Goal: Find contact information: Find contact information

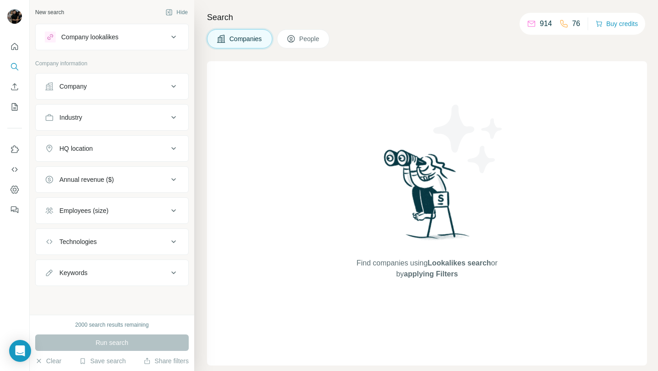
click at [148, 88] on div "Company" at bounding box center [106, 86] width 123 height 9
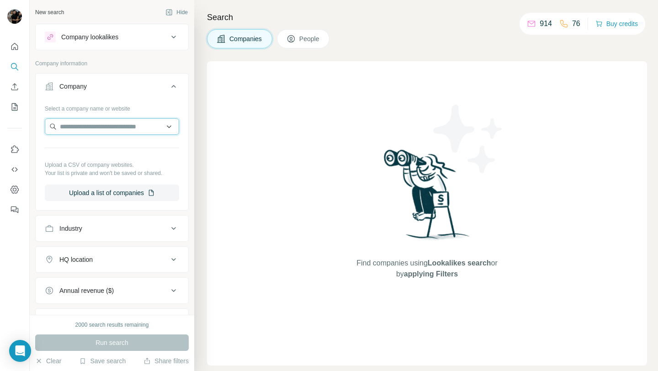
click at [121, 127] on input "text" at bounding box center [112, 126] width 134 height 16
paste input "**********"
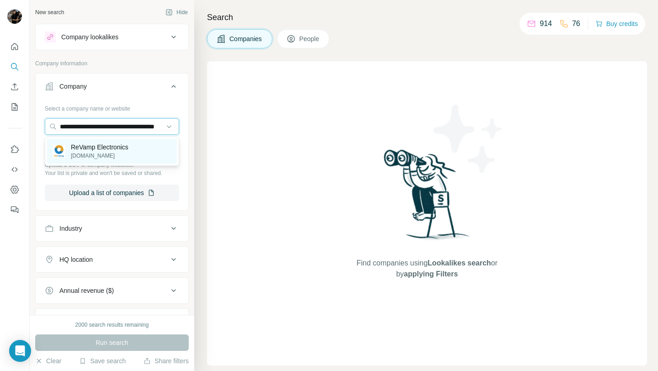
type input "**********"
click at [117, 153] on p "[DOMAIN_NAME]" at bounding box center [100, 156] width 58 height 8
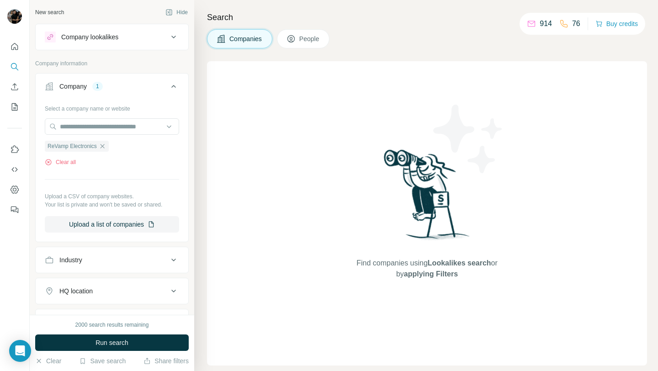
scroll to position [0, 0]
click at [110, 344] on span "Run search" at bounding box center [111, 342] width 33 height 9
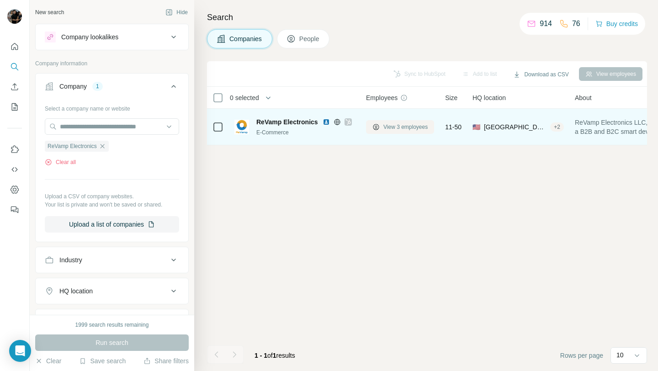
click at [386, 129] on span "View 3 employees" at bounding box center [405, 127] width 44 height 8
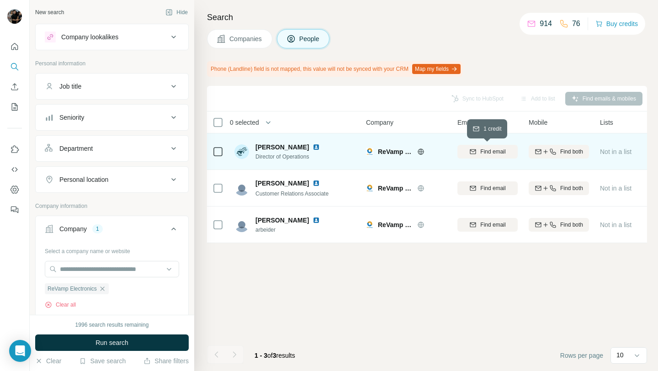
click at [467, 151] on div "Find email" at bounding box center [487, 152] width 60 height 8
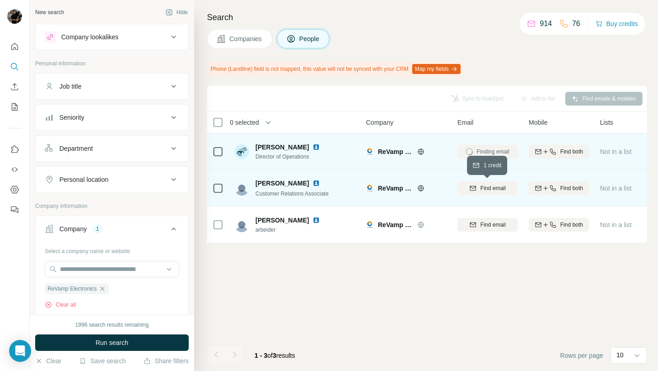
click at [480, 189] on span "Find email" at bounding box center [492, 188] width 25 height 8
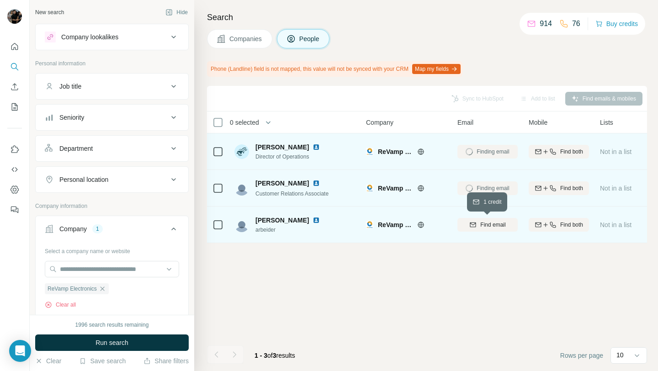
click at [481, 221] on span "Find email" at bounding box center [492, 225] width 25 height 8
click at [312, 147] on img at bounding box center [315, 146] width 7 height 7
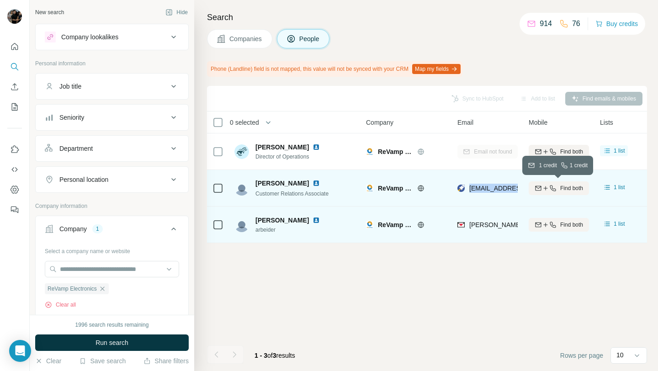
drag, startPoint x: 468, startPoint y: 190, endPoint x: 534, endPoint y: 190, distance: 65.3
click at [0, 0] on tr "[PERSON_NAME] Customer Relations Associate ReVamp Electronics [EMAIL_ADDRESS][D…" at bounding box center [0, 0] width 0 height 0
copy tr "[EMAIL_ADDRESS][DOMAIN_NAME]"
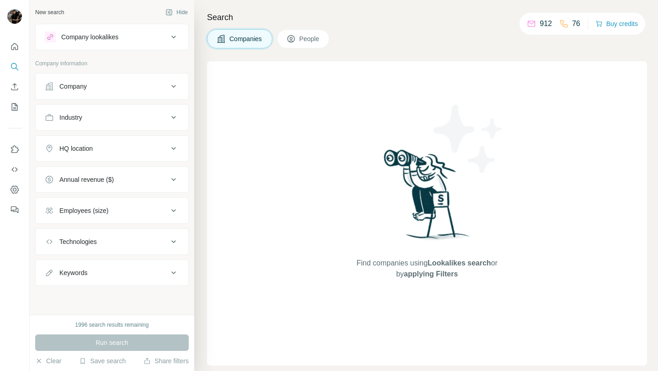
click at [124, 84] on div "Company" at bounding box center [106, 86] width 123 height 9
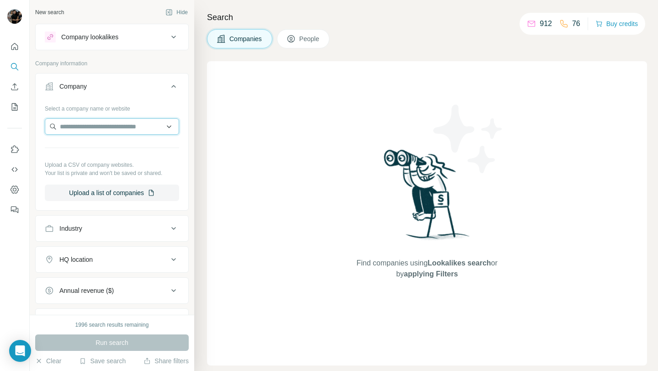
click at [129, 129] on input "text" at bounding box center [112, 126] width 134 height 16
paste input "**********"
type input "**********"
click at [123, 154] on p "rrdistribution.org" at bounding box center [102, 156] width 62 height 8
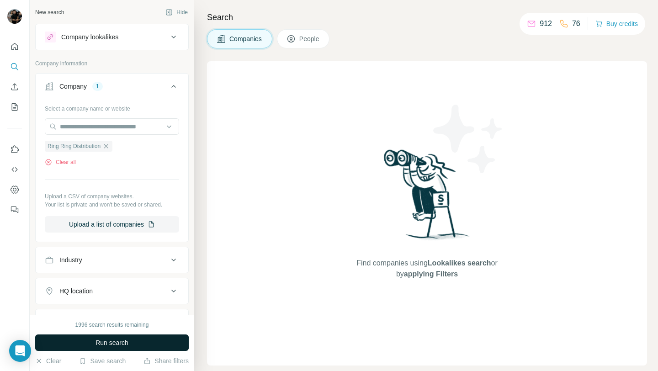
click at [117, 344] on span "Run search" at bounding box center [111, 342] width 33 height 9
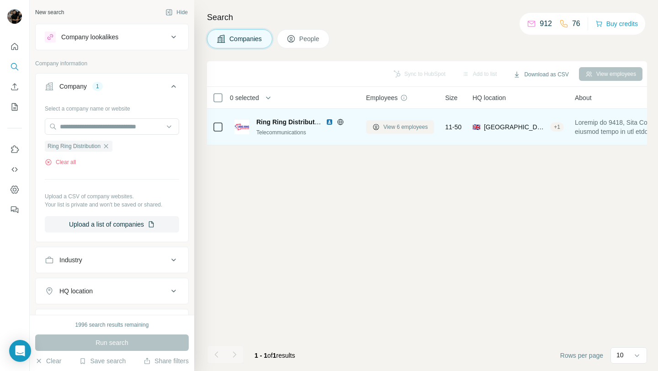
click at [423, 124] on span "View 6 employees" at bounding box center [405, 127] width 44 height 8
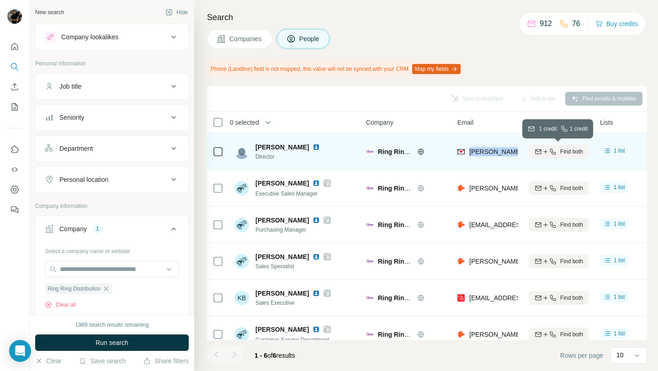
drag, startPoint x: 470, startPoint y: 153, endPoint x: 529, endPoint y: 152, distance: 59.4
click at [0, 0] on tr "Sandy Singh Director Ring Ring Distribution sandy@rrdistribution.org Find both …" at bounding box center [0, 0] width 0 height 0
copy tr "sandy@rrdistribution.org"
